Goal: Information Seeking & Learning: Learn about a topic

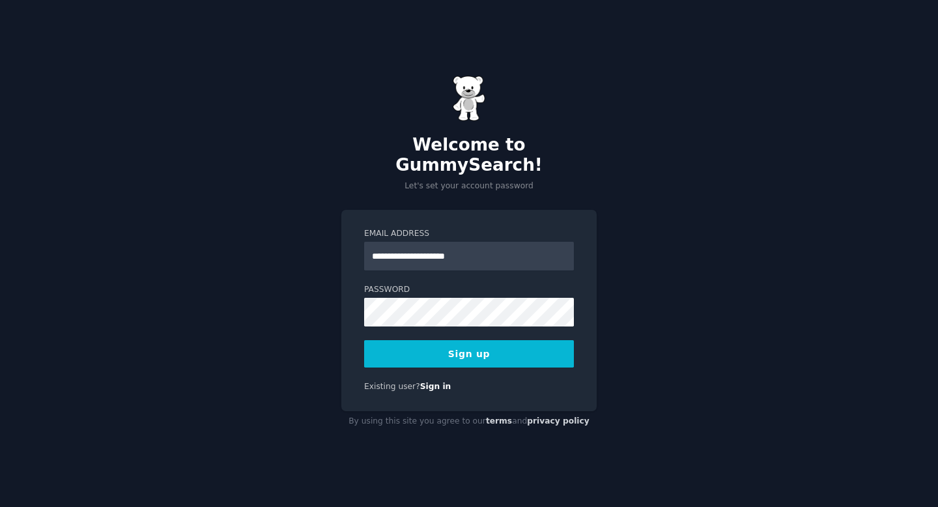
click at [407, 347] on button "Sign up" at bounding box center [469, 353] width 210 height 27
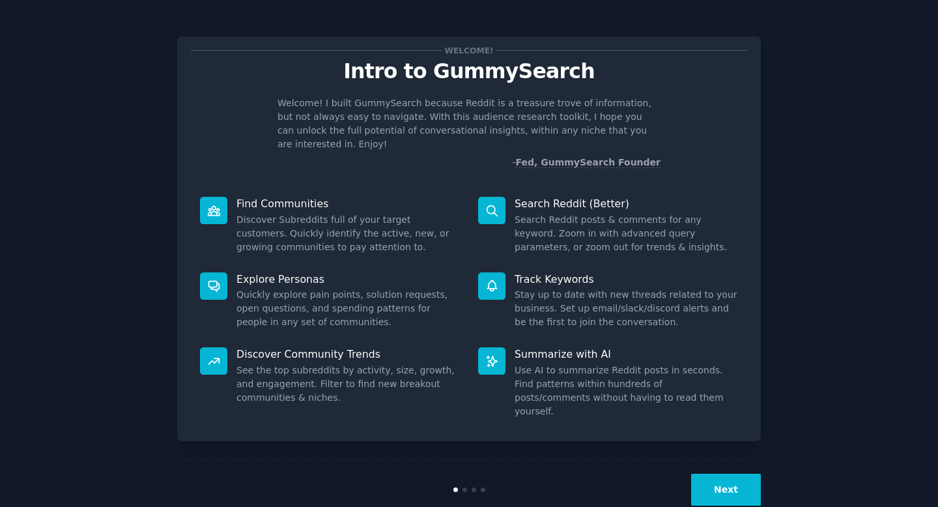
scroll to position [3, 0]
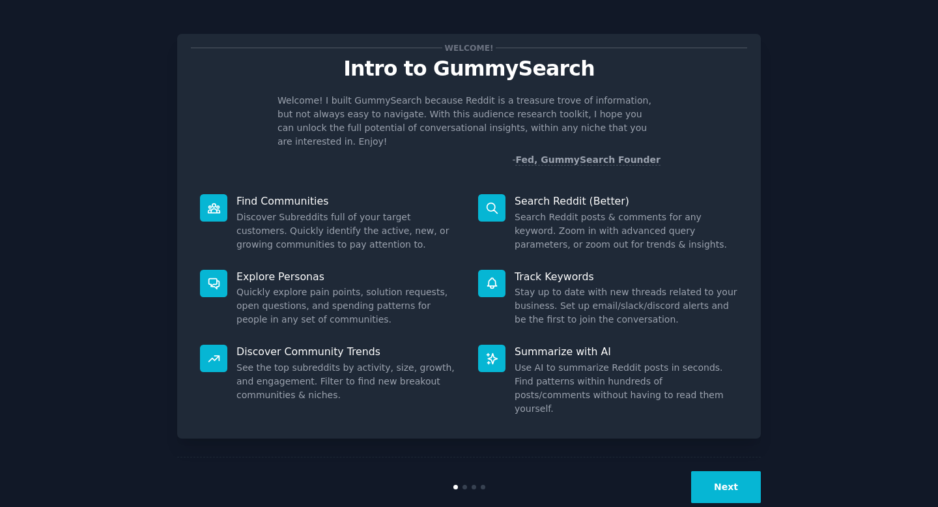
click at [746, 471] on button "Next" at bounding box center [726, 487] width 70 height 32
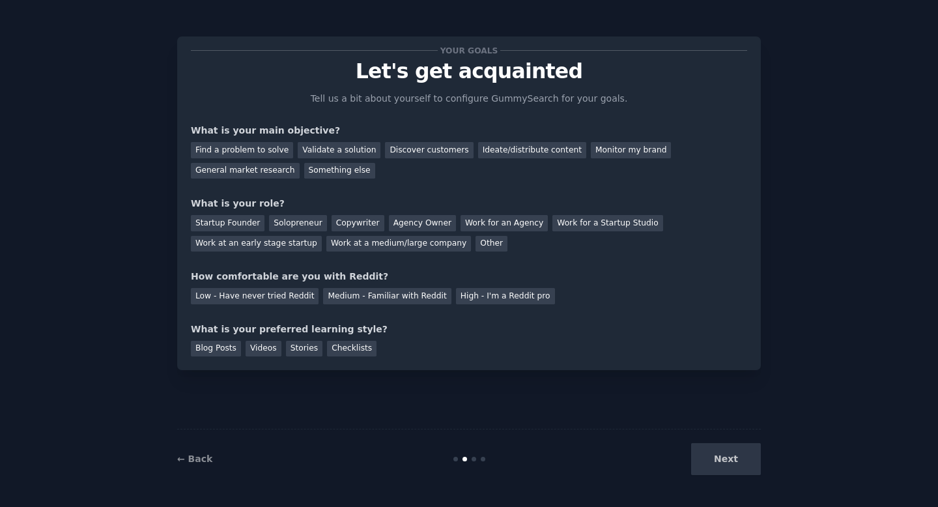
click at [739, 467] on div "Next" at bounding box center [663, 459] width 195 height 32
click at [267, 172] on div "General market research" at bounding box center [245, 171] width 109 height 16
click at [237, 227] on div "Startup Founder" at bounding box center [228, 223] width 74 height 16
click at [278, 220] on div "Solopreneur" at bounding box center [297, 223] width 57 height 16
click at [243, 219] on div "Startup Founder" at bounding box center [228, 223] width 74 height 16
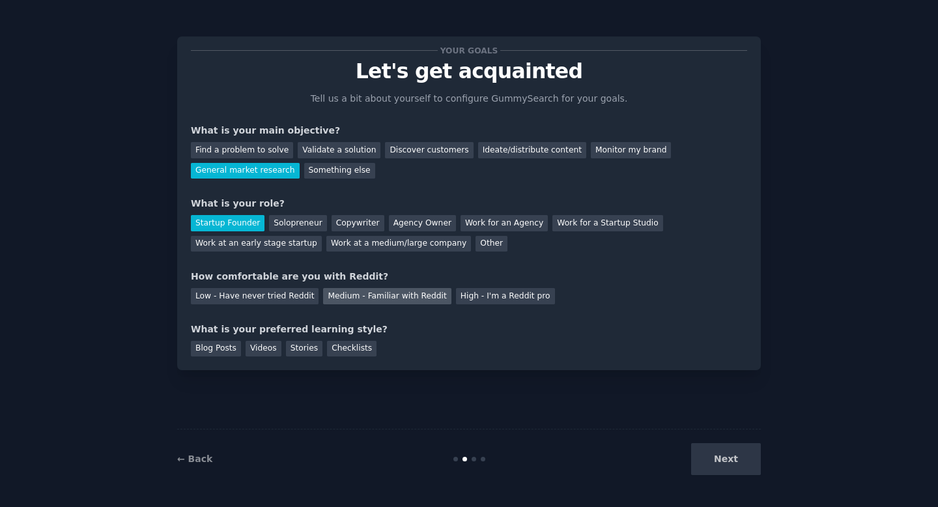
click at [358, 300] on div "Medium - Familiar with Reddit" at bounding box center [387, 296] width 128 height 16
click at [218, 350] on div "Blog Posts" at bounding box center [216, 349] width 50 height 16
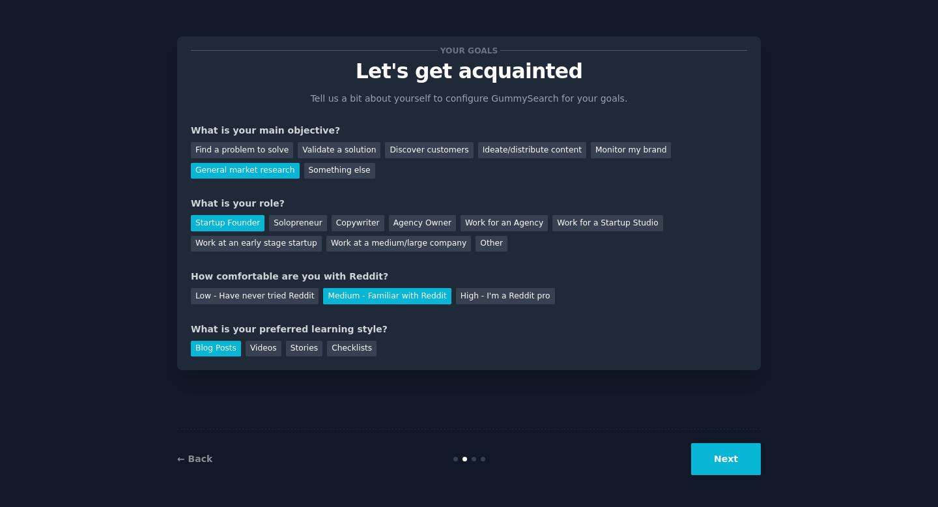
click at [704, 456] on button "Next" at bounding box center [726, 459] width 70 height 32
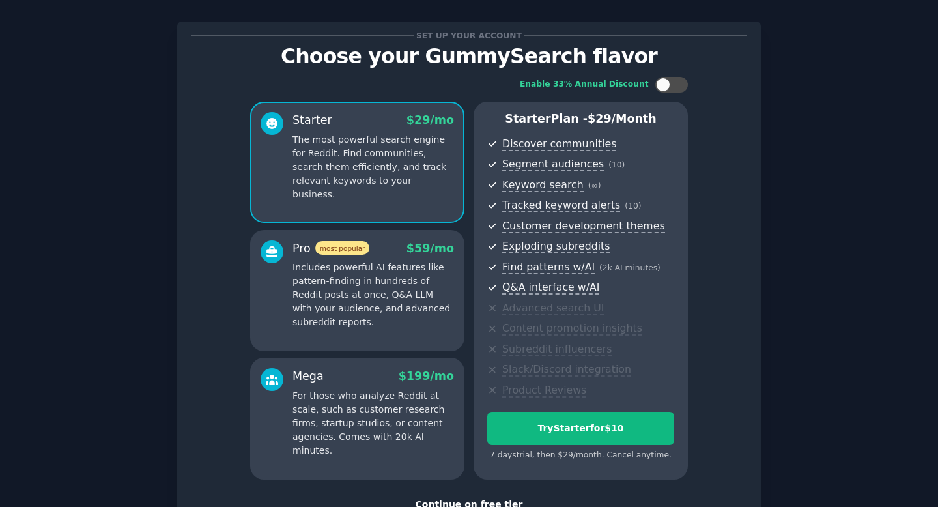
scroll to position [111, 0]
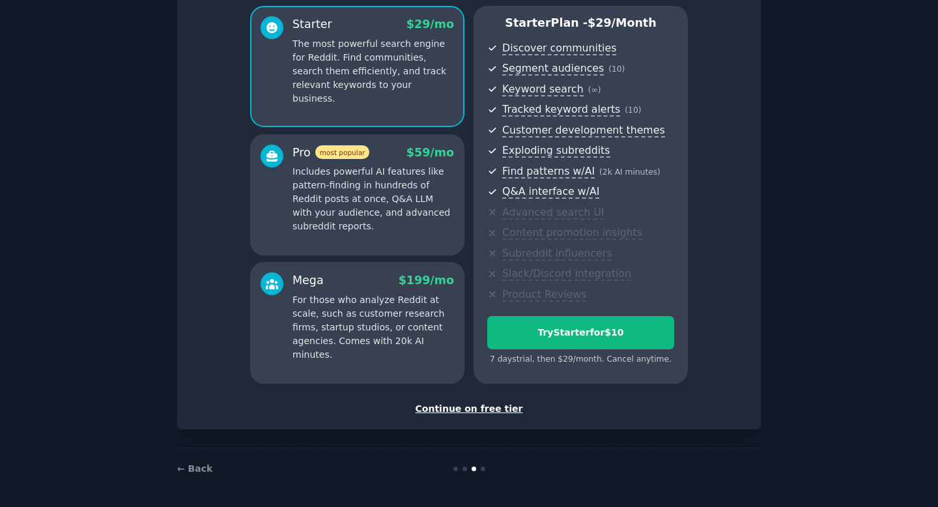
click at [478, 408] on div "Continue on free tier" at bounding box center [469, 409] width 557 height 14
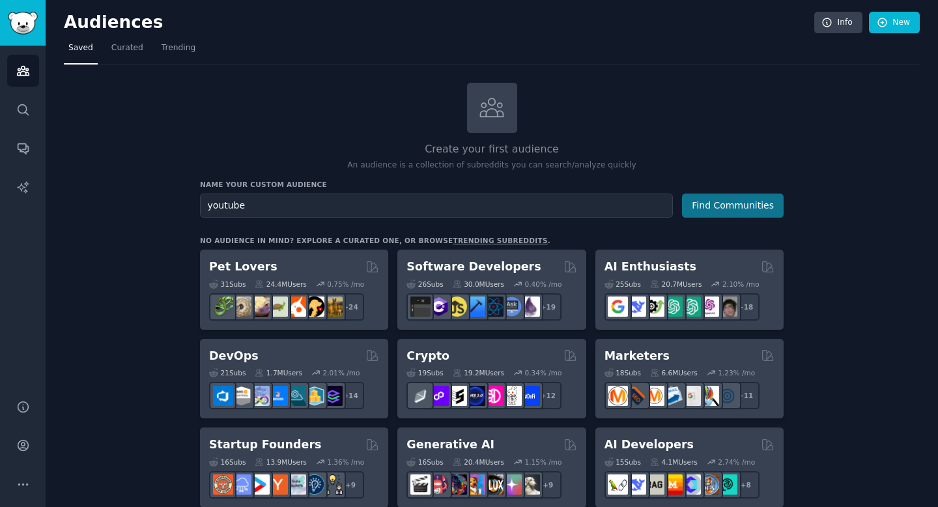
type input "youtube"
click at [723, 210] on button "Find Communities" at bounding box center [733, 206] width 102 height 24
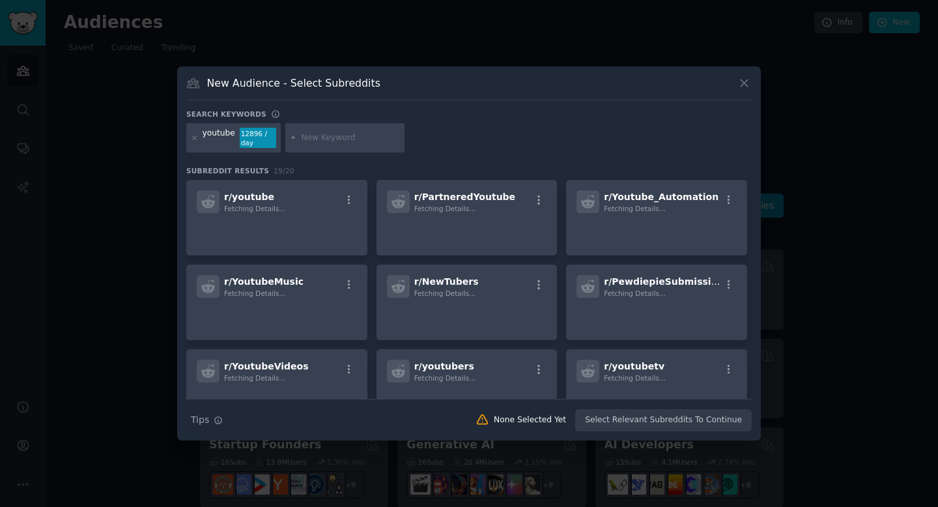
click at [253, 135] on div "12896 / day" at bounding box center [258, 138] width 36 height 21
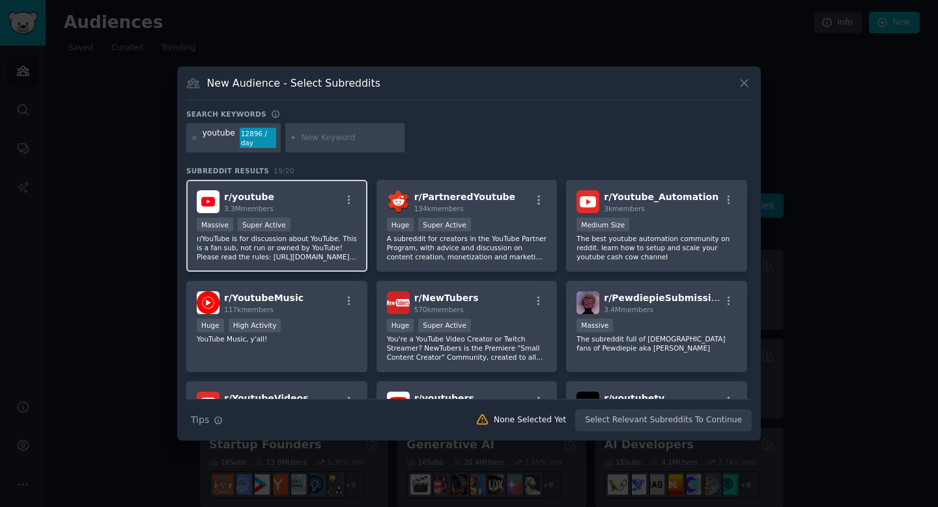
click at [332, 218] on div ">= 95th percentile for submissions / day Massive Super Active" at bounding box center [277, 226] width 160 height 16
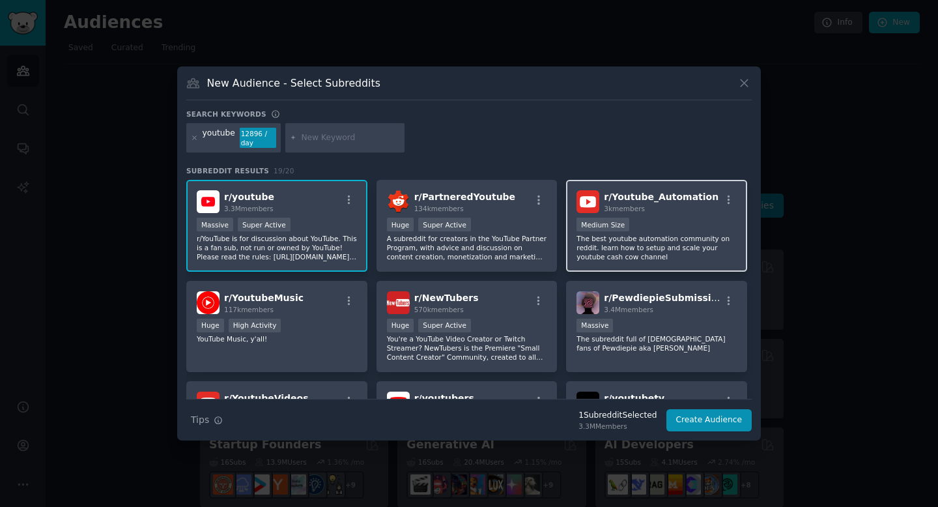
click at [692, 224] on div "1000 - 10,000 members Medium Size" at bounding box center [657, 226] width 160 height 16
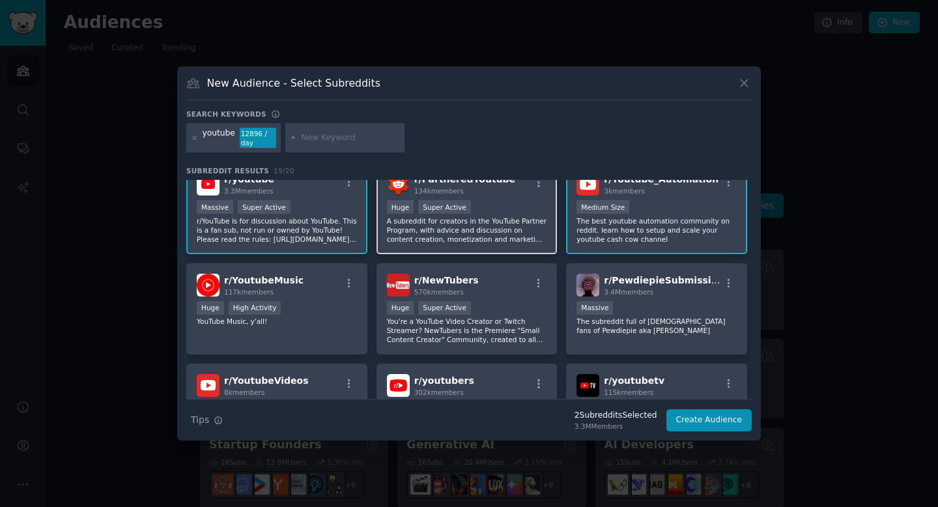
scroll to position [19, 0]
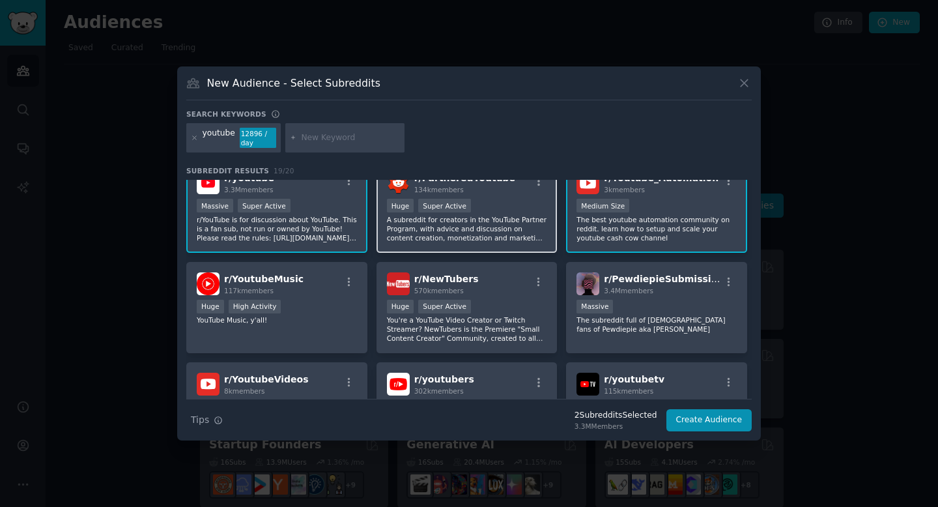
click at [494, 237] on p "A subreddit for creators in the YouTube Partner Program, with advice and discus…" at bounding box center [467, 228] width 160 height 27
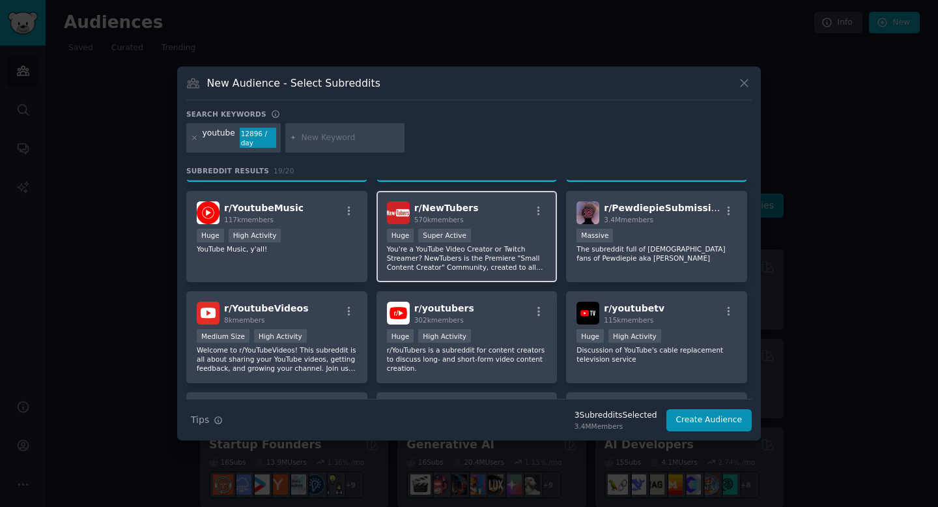
scroll to position [94, 0]
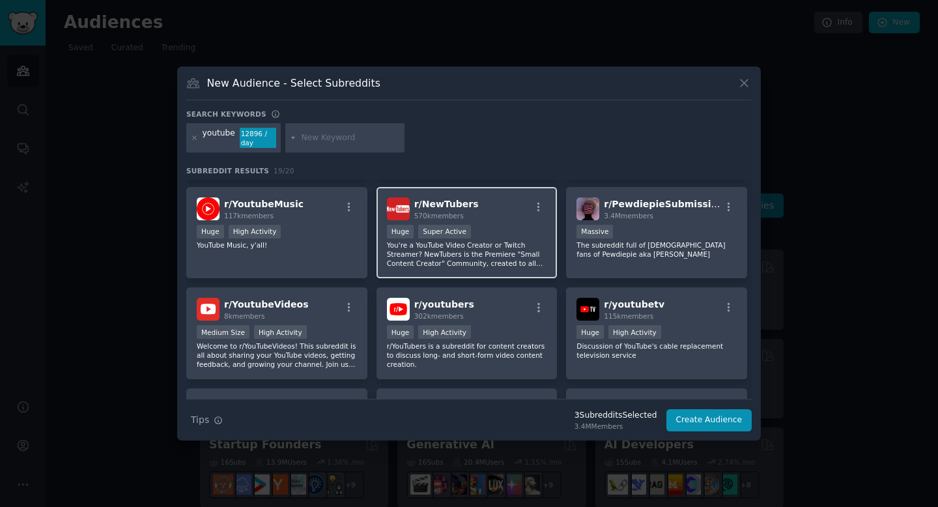
click at [507, 244] on p "You're a YouTube Video Creator or Twitch Streamer? NewTubers is the Premiere "S…" at bounding box center [467, 253] width 160 height 27
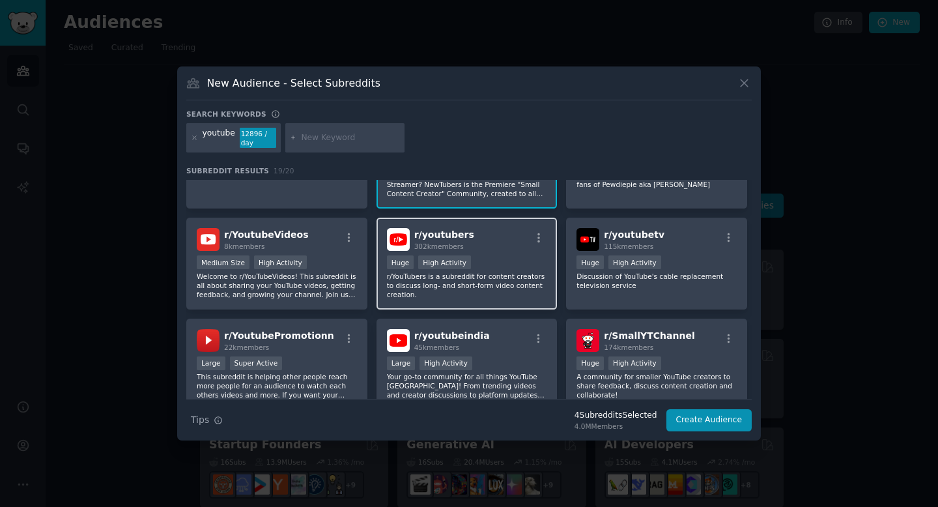
scroll to position [174, 0]
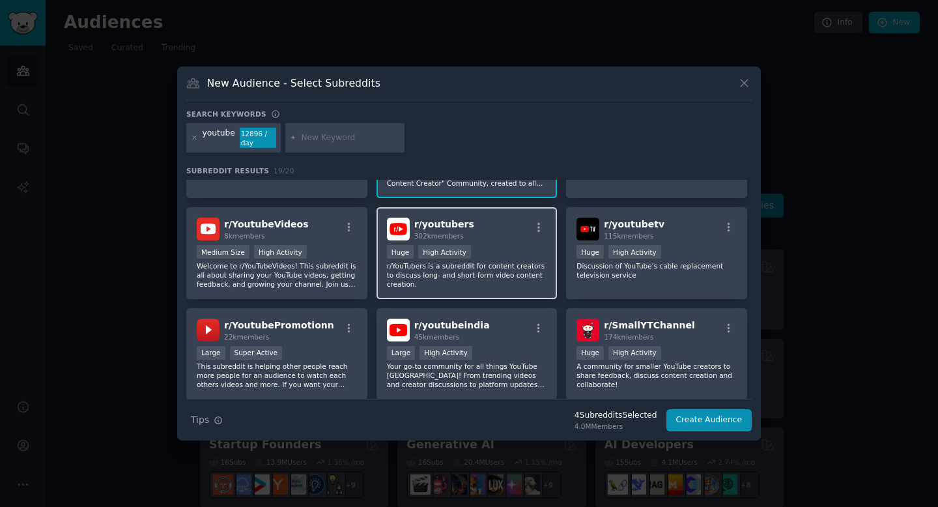
click at [498, 249] on div "Huge High Activity" at bounding box center [467, 253] width 160 height 16
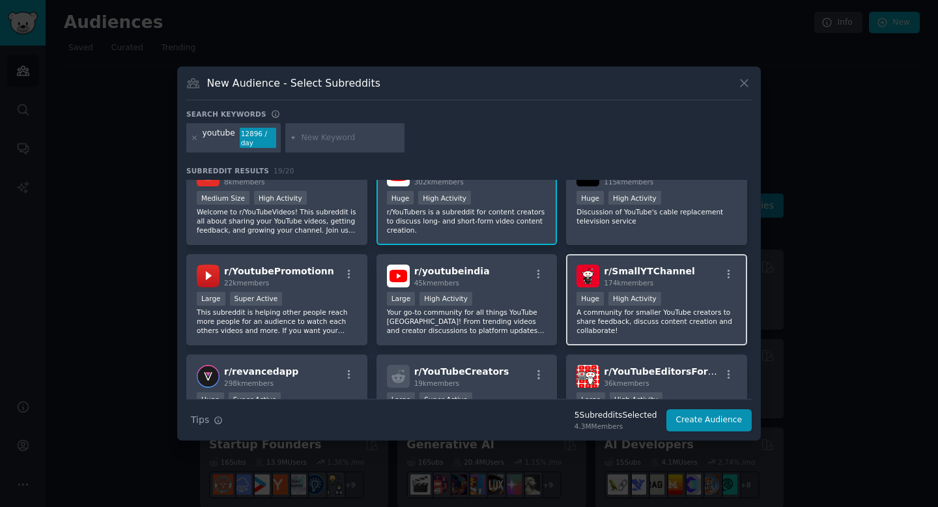
scroll to position [230, 0]
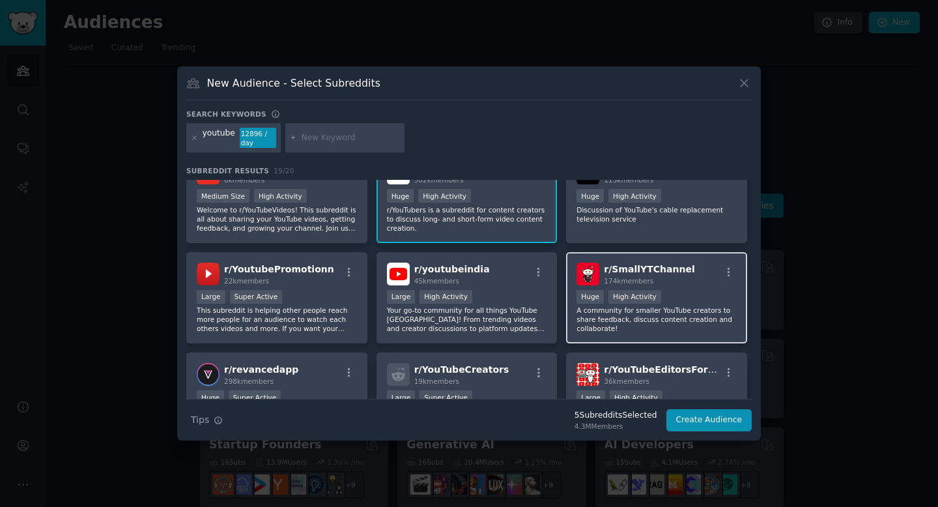
click at [704, 292] on div "Huge High Activity" at bounding box center [657, 298] width 160 height 16
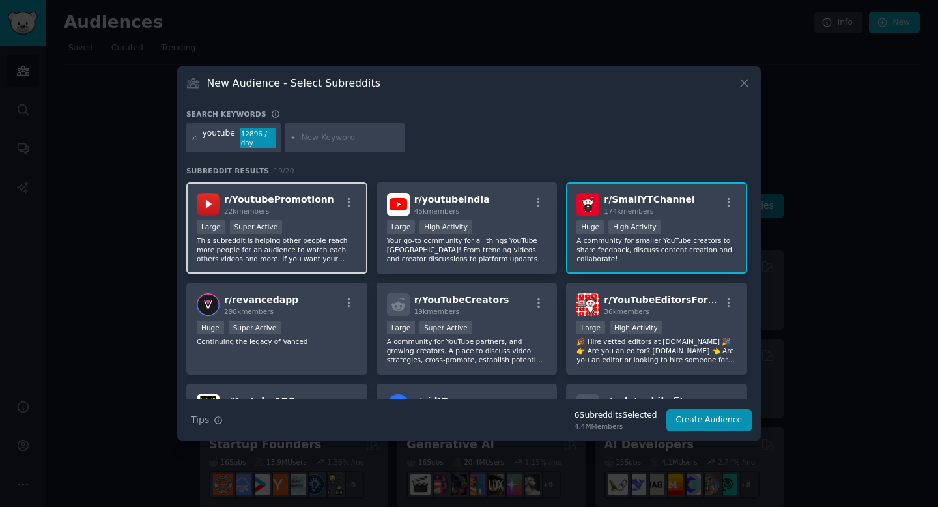
scroll to position [302, 0]
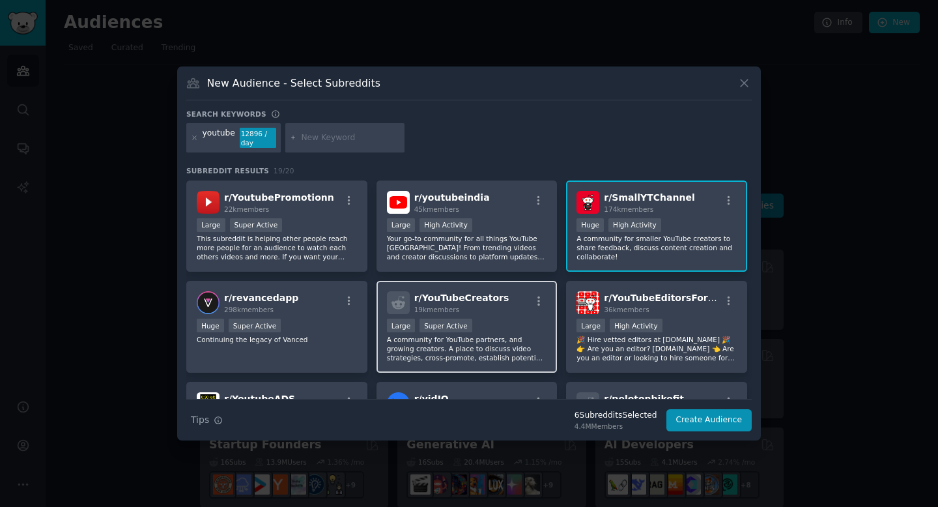
click at [527, 317] on div "r/ YouTubeCreators 19k members Large Super Active A community for YouTube partn…" at bounding box center [467, 327] width 181 height 92
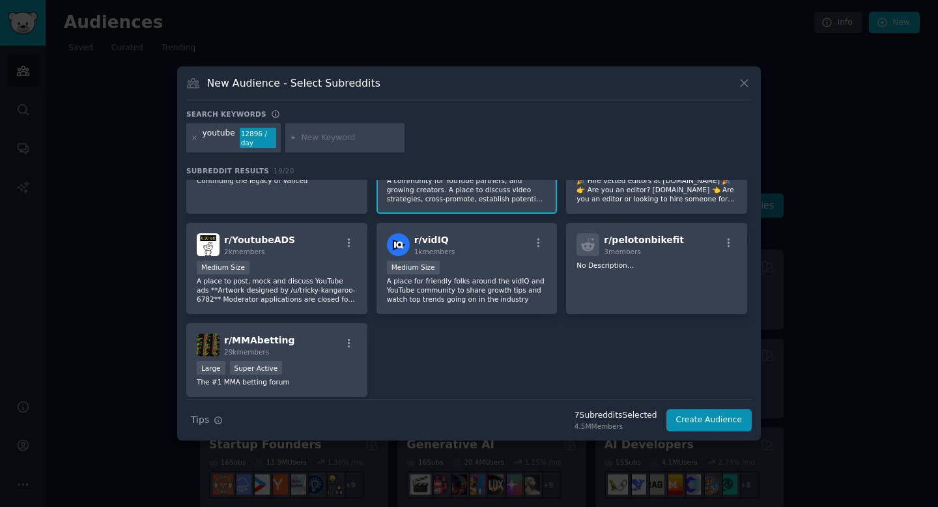
scroll to position [504, 0]
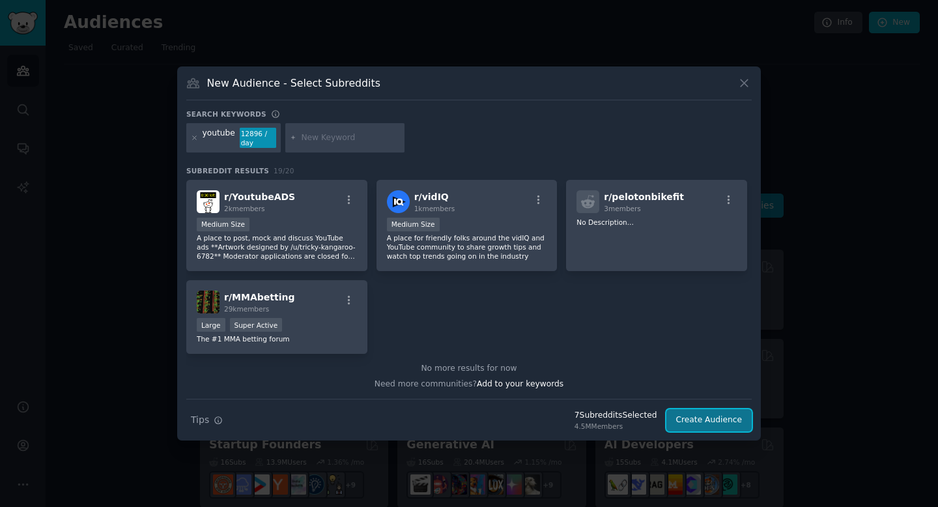
click at [721, 422] on button "Create Audience" at bounding box center [710, 420] width 86 height 22
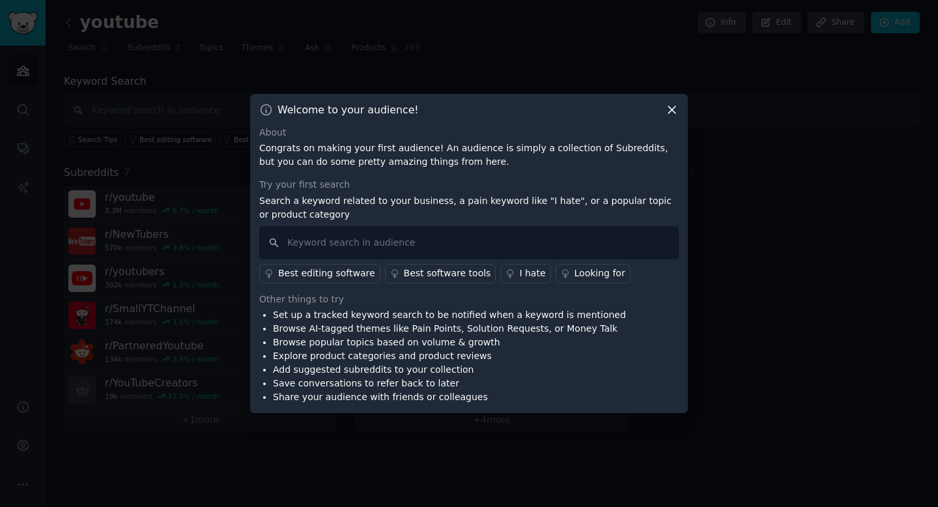
click at [519, 276] on div "I hate" at bounding box center [532, 274] width 26 height 14
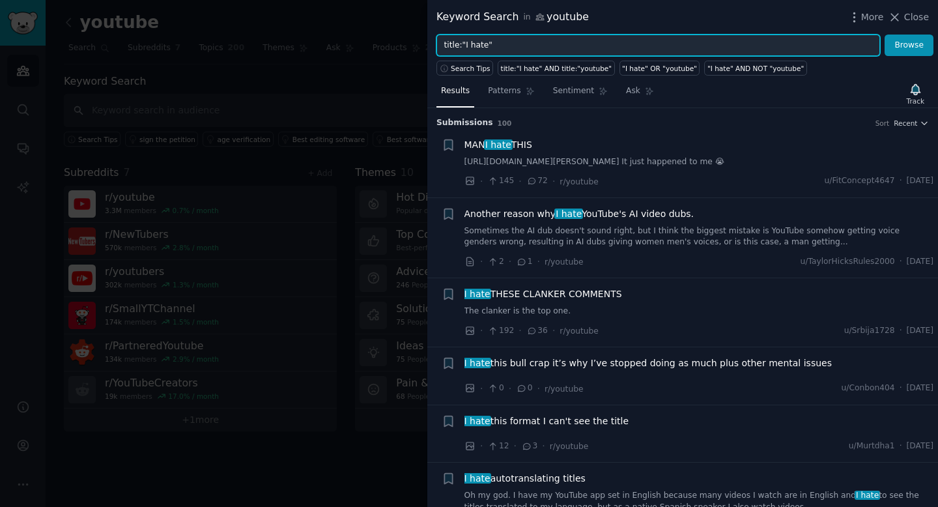
drag, startPoint x: 501, startPoint y: 48, endPoint x: 341, endPoint y: 23, distance: 161.7
click at [341, 23] on div "Keyword Search in youtube More Close title:"I hate" Browse Search Tips title:"I…" at bounding box center [469, 253] width 938 height 507
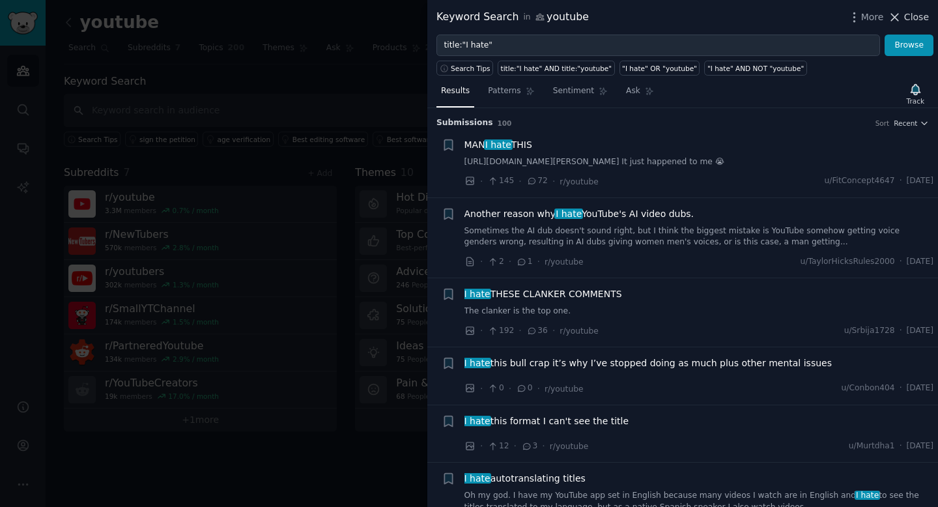
click at [906, 14] on span "Close" at bounding box center [917, 17] width 25 height 14
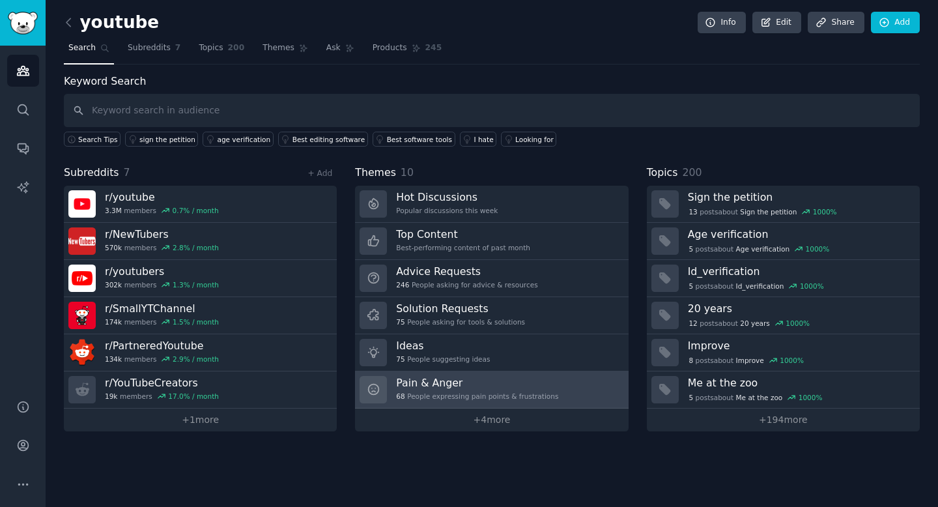
click at [462, 399] on div "68 People expressing pain points & frustrations" at bounding box center [477, 396] width 162 height 9
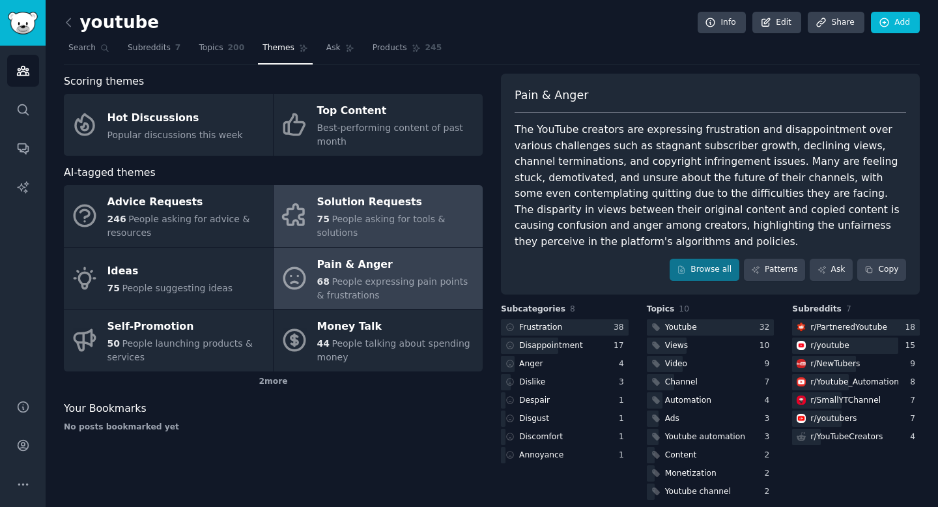
click at [377, 225] on div "75 People asking for tools & solutions" at bounding box center [396, 225] width 159 height 27
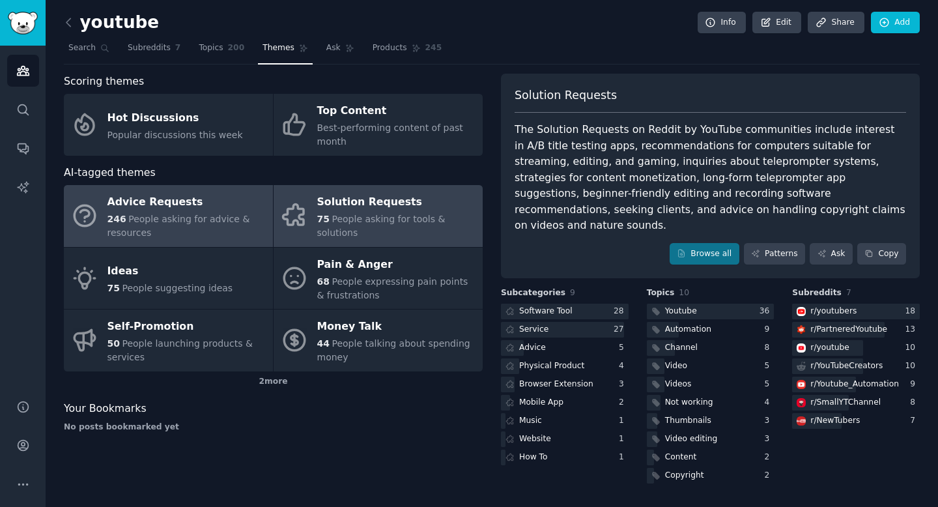
click at [233, 232] on div "246 People asking for advice & resources" at bounding box center [187, 225] width 159 height 27
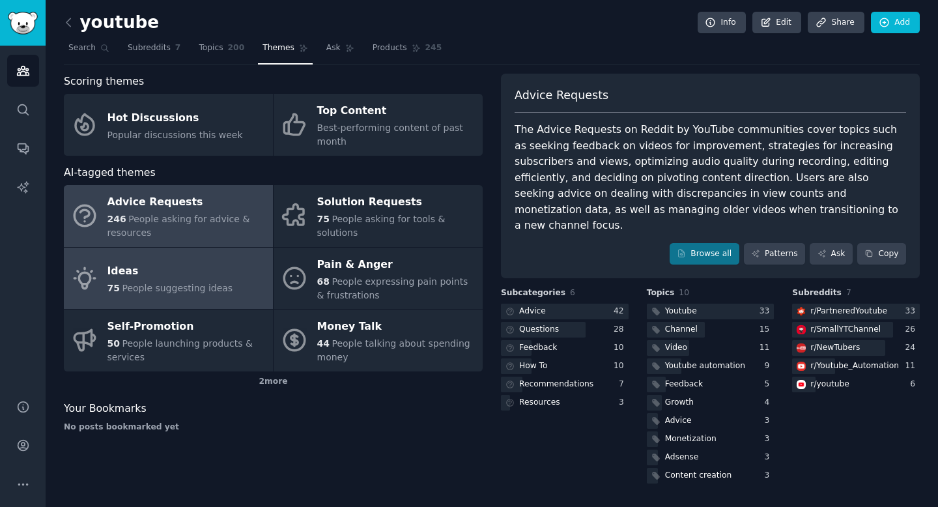
click at [162, 283] on span "People suggesting ideas" at bounding box center [177, 288] width 111 height 10
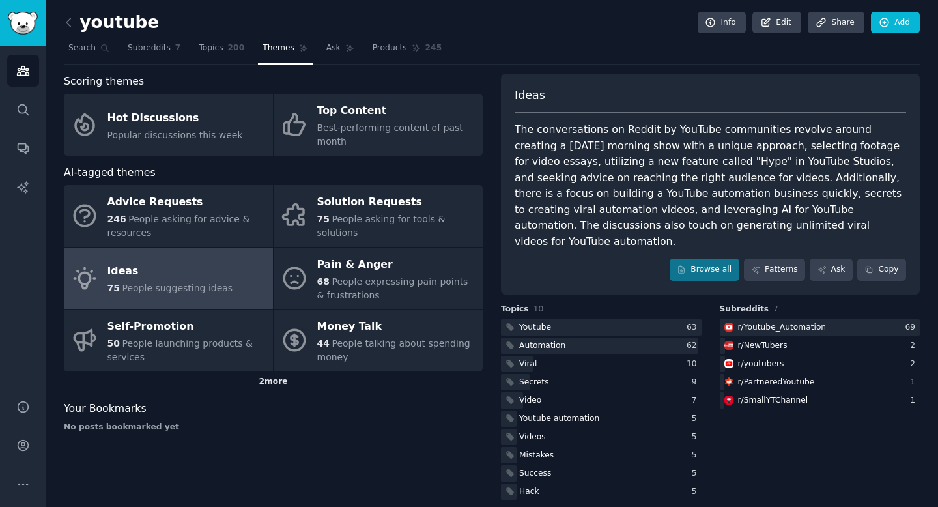
click at [274, 385] on div "2 more" at bounding box center [273, 381] width 419 height 21
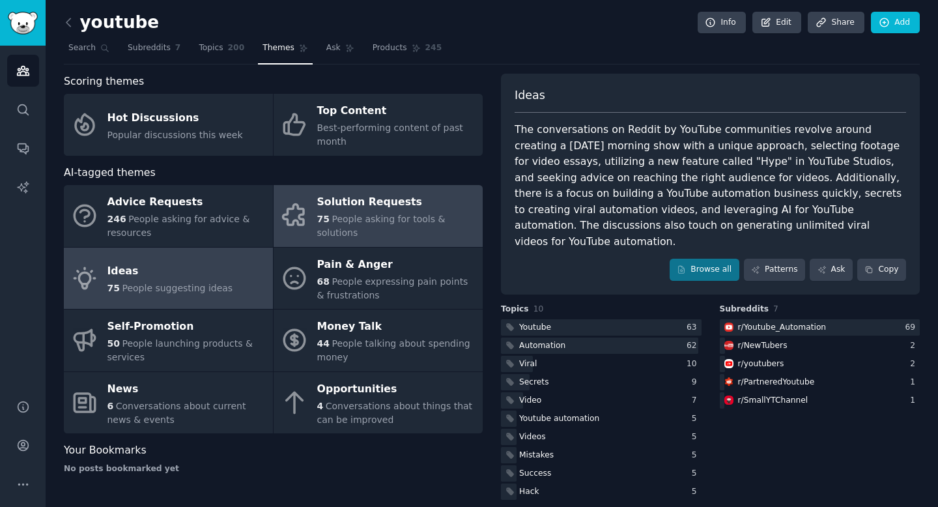
click at [356, 226] on span "People asking for tools & solutions" at bounding box center [381, 226] width 128 height 24
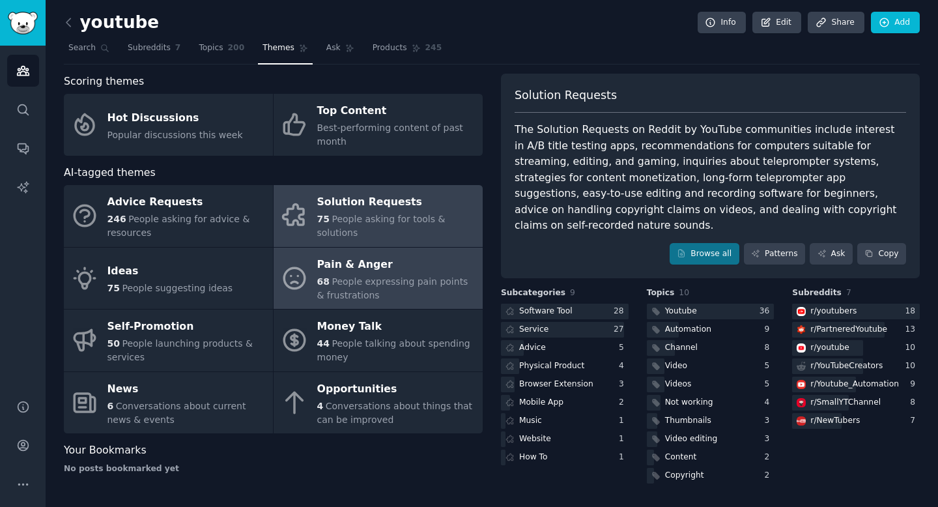
click at [394, 291] on div "68 People expressing pain points & frustrations" at bounding box center [396, 288] width 159 height 27
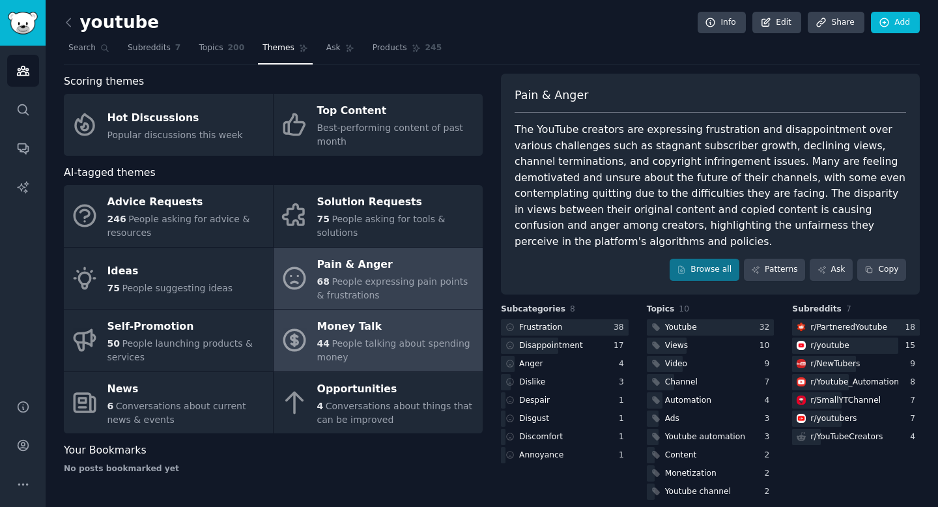
click at [398, 343] on span "People talking about spending money" at bounding box center [393, 350] width 153 height 24
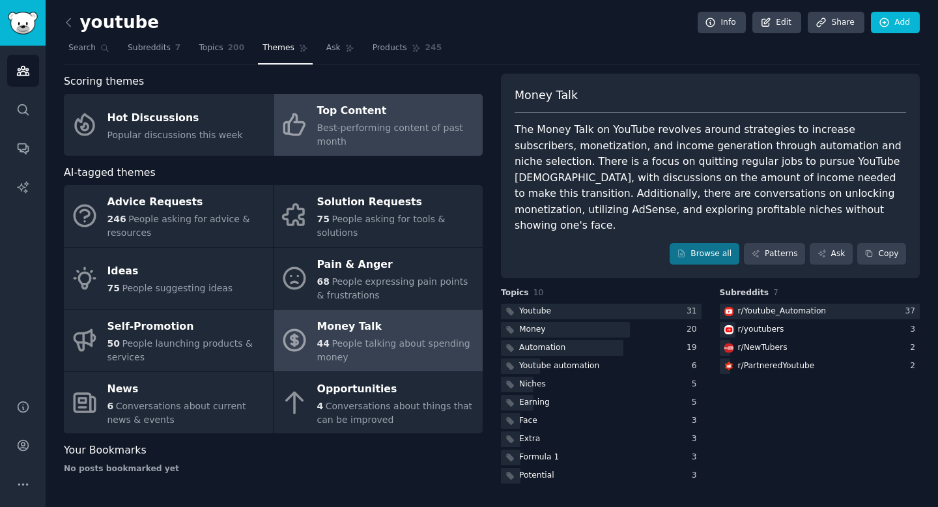
click at [351, 112] on div "Top Content" at bounding box center [396, 111] width 159 height 21
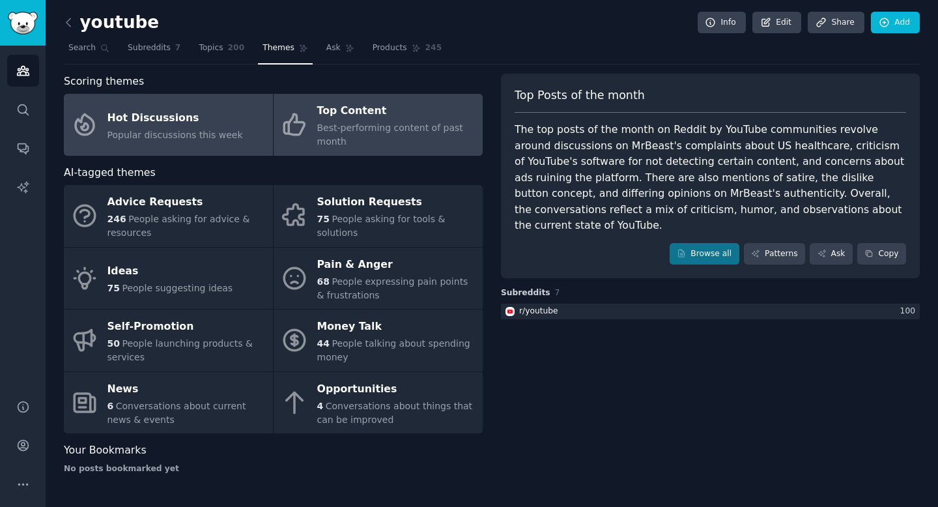
click at [222, 142] on link "Hot Discussions Popular discussions this week" at bounding box center [168, 125] width 209 height 62
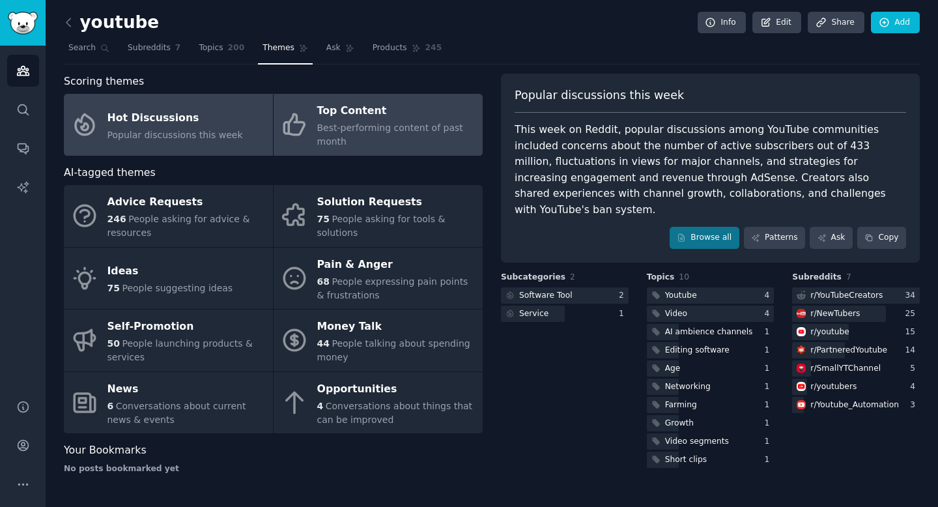
click at [403, 117] on div "Top Content" at bounding box center [396, 111] width 159 height 21
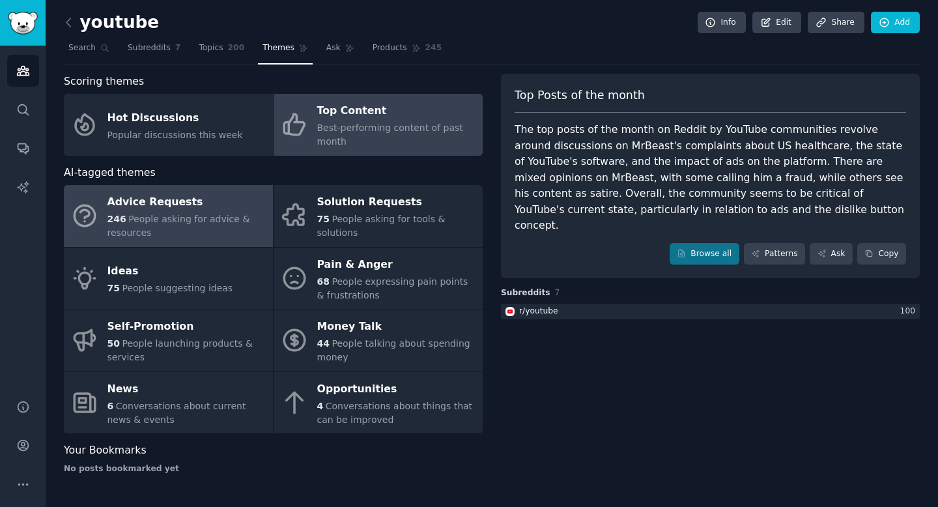
click at [184, 229] on div "246 People asking for advice & resources" at bounding box center [187, 225] width 159 height 27
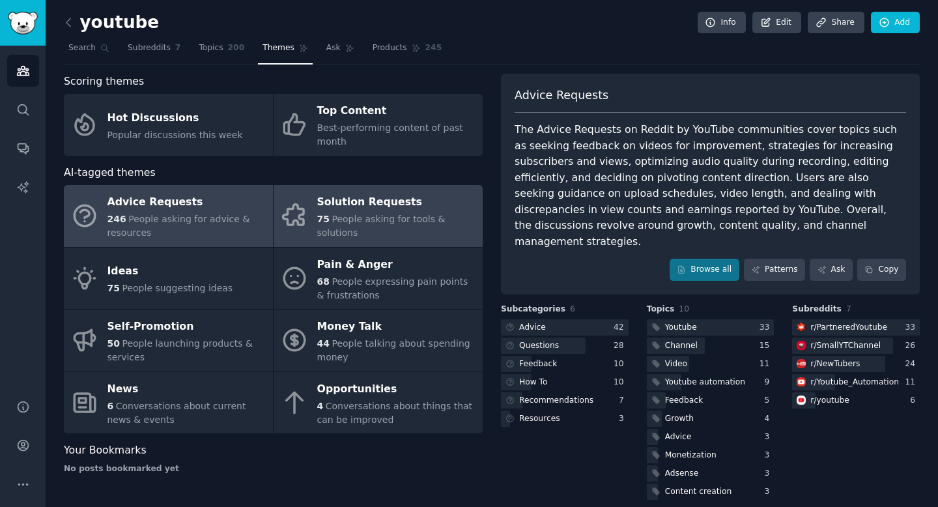
click at [336, 226] on span "People asking for tools & solutions" at bounding box center [381, 226] width 128 height 24
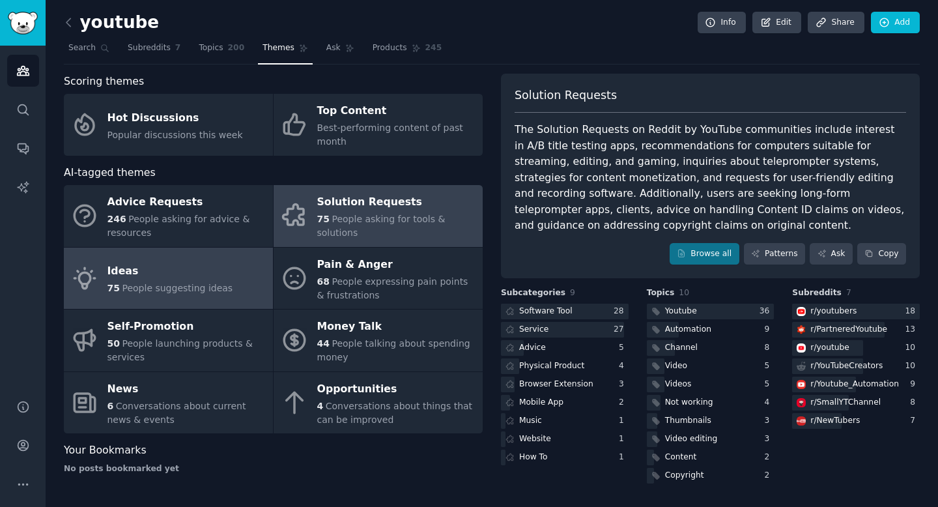
click at [194, 271] on div "Ideas" at bounding box center [171, 271] width 126 height 21
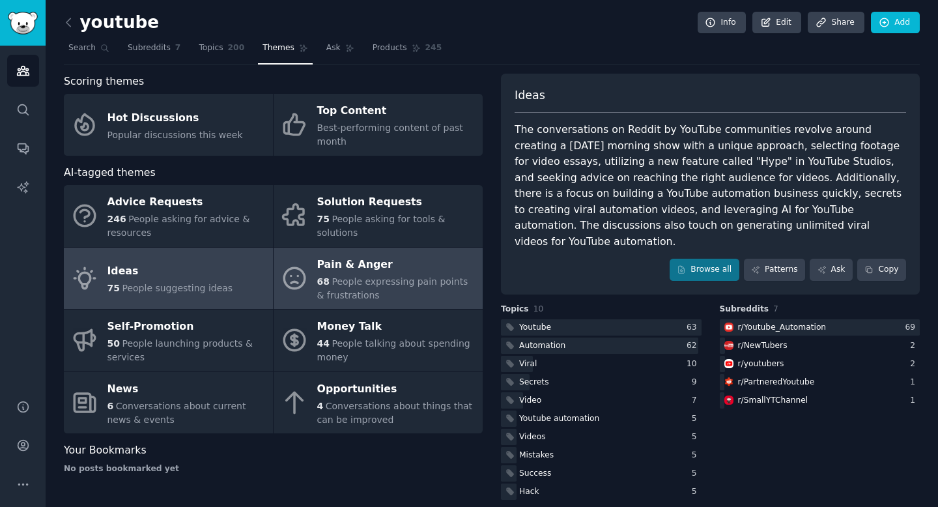
click at [363, 287] on div "68 People expressing pain points & frustrations" at bounding box center [396, 288] width 159 height 27
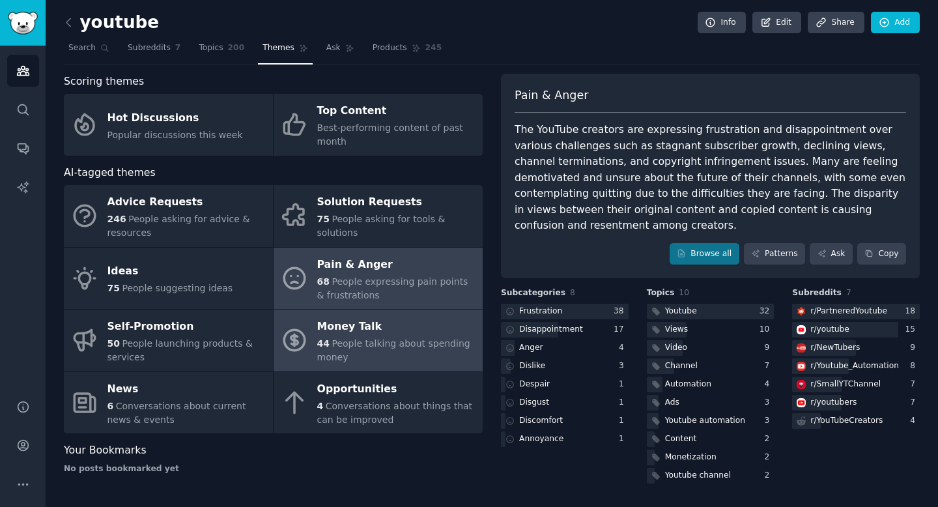
click at [388, 353] on div "44 People talking about spending money" at bounding box center [396, 350] width 159 height 27
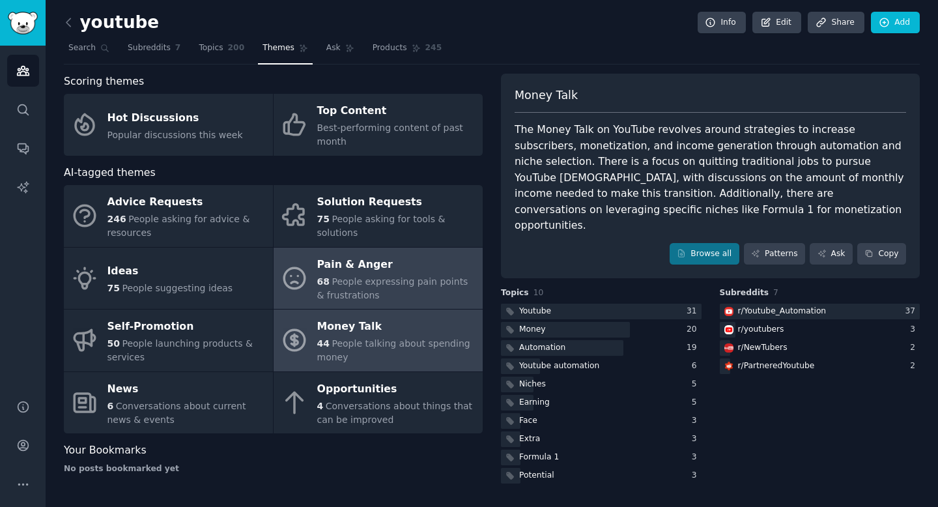
click at [358, 275] on div "68 People expressing pain points & frustrations" at bounding box center [396, 288] width 159 height 27
